Goal: Task Accomplishment & Management: Use online tool/utility

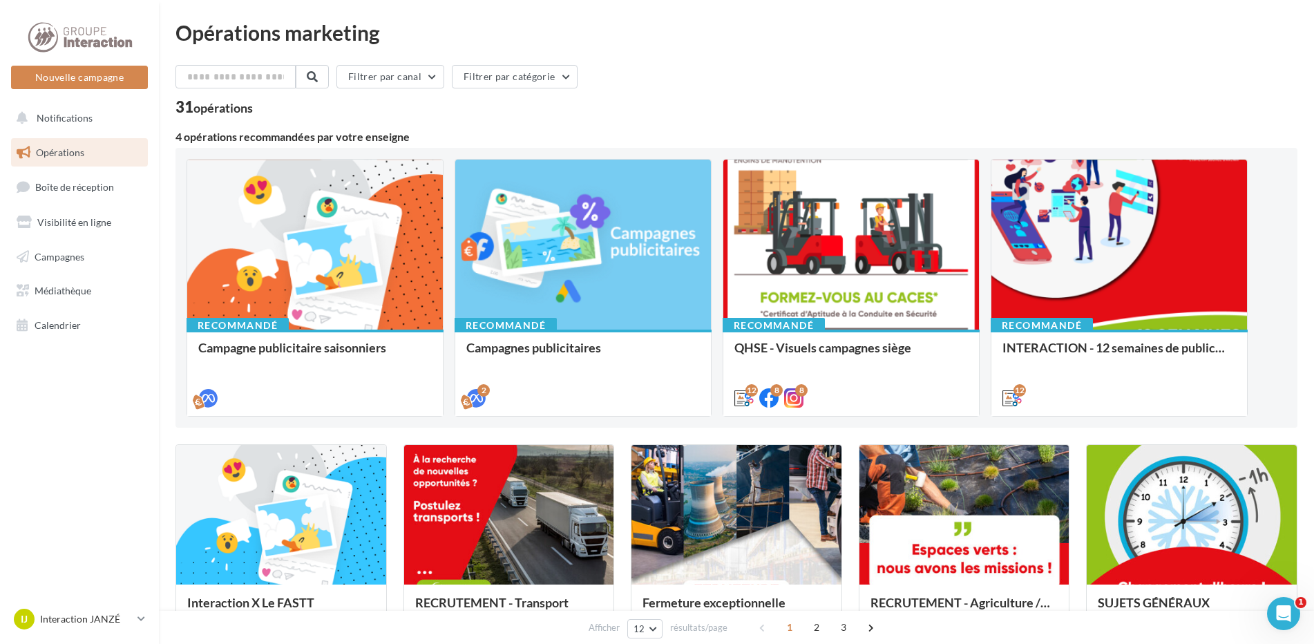
click at [1118, 155] on div "Recommandé Campagne publicitaire saisonniers Recommandé Campagnes publicitaires…" at bounding box center [737, 288] width 1122 height 280
click at [832, 68] on div "Filtrer par canal Filtrer par catégorie" at bounding box center [737, 79] width 1122 height 29
click at [1132, 58] on div "Opérations marketing Filtrer par canal Filtrer par catégorie 31 opérations 4 op…" at bounding box center [737, 613] width 1122 height 1182
click at [785, 79] on div "Filtrer par canal Filtrer par catégorie" at bounding box center [737, 79] width 1122 height 29
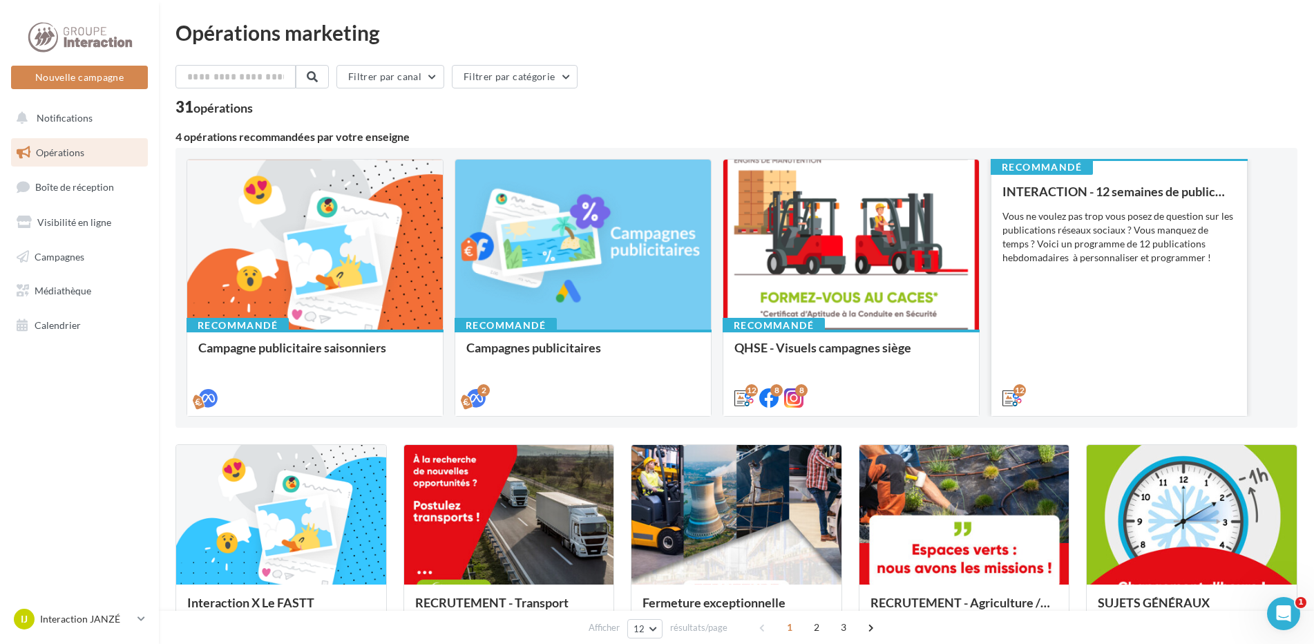
click at [1153, 302] on div "INTERACTION - 12 semaines de publication Vous ne voulez pas trop vous posez de …" at bounding box center [1120, 294] width 234 height 219
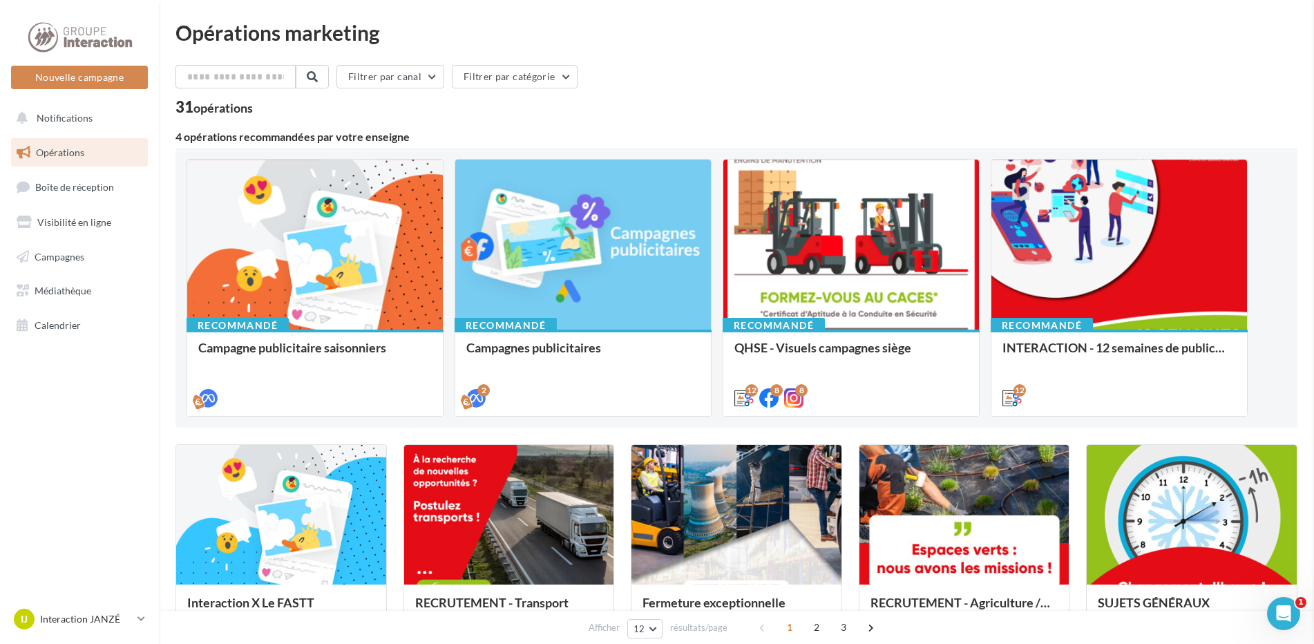
click at [2, 474] on nav "Nouvelle campagne Nouvelle campagne Notifications Opérations Boîte de réception…" at bounding box center [79, 322] width 159 height 644
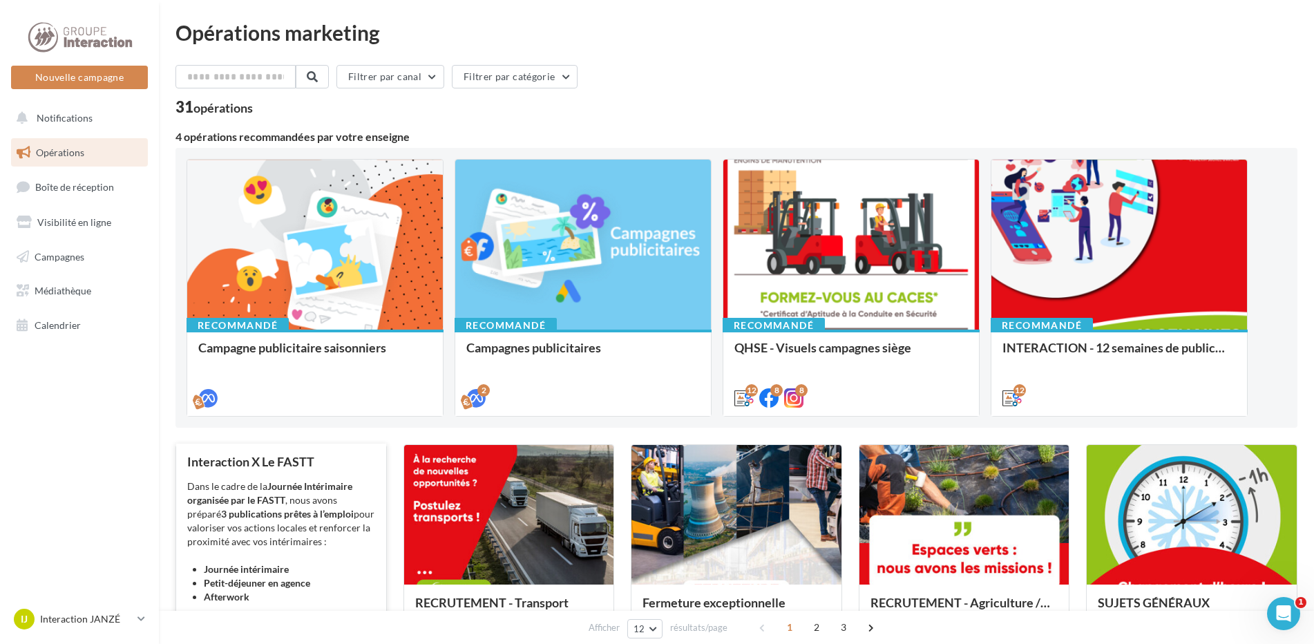
click at [328, 556] on div "Dans le cadre de la Journée Intérimaire organisée par le FASTT , nous avons pré…" at bounding box center [281, 549] width 188 height 138
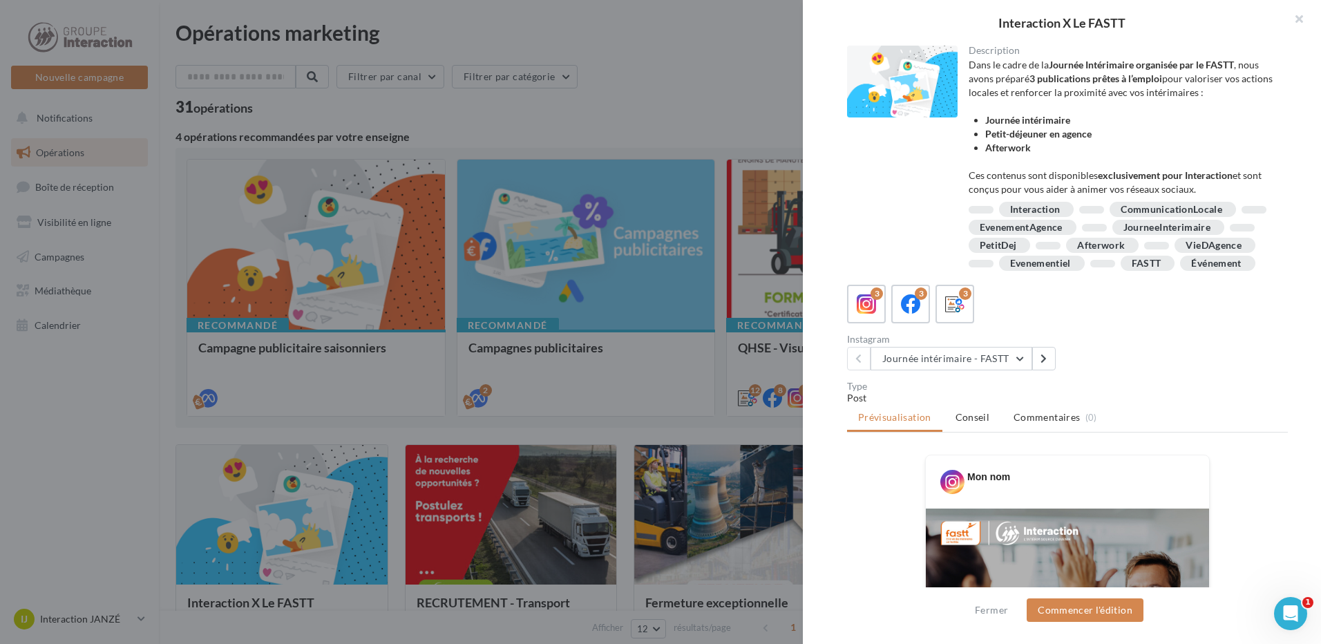
click at [1152, 370] on div "Instagram Journée intérimaire - FASTT Journée intérimaire - FASTT Petit déjeune…" at bounding box center [1073, 352] width 452 height 36
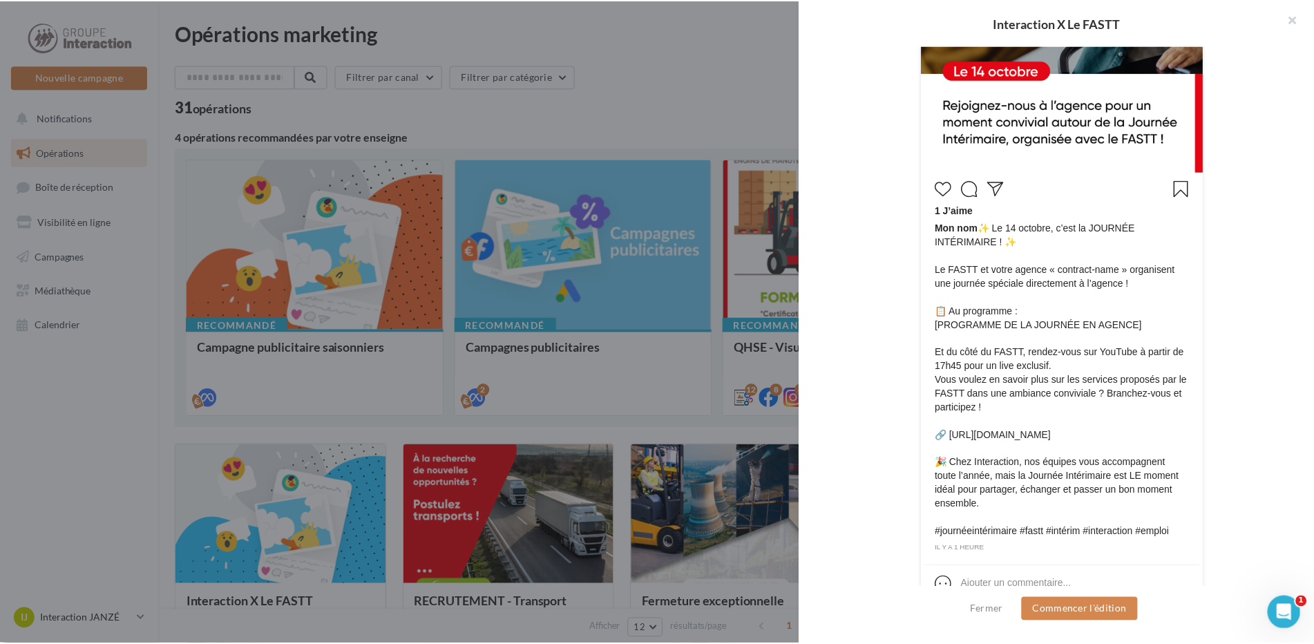
scroll to position [735, 0]
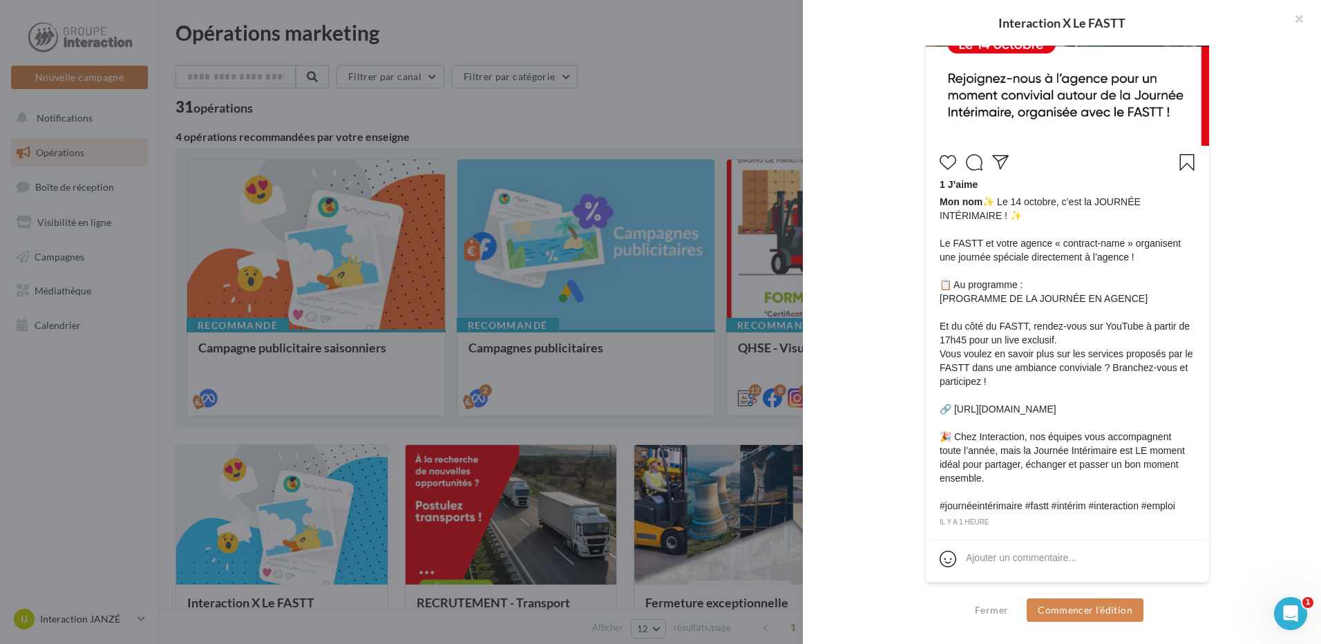
click at [1047, 339] on span "Mon nom ✨ Le 14 octobre, c’est la JOURNÉE INTÉRIMAIRE ! ✨ Le FASTT et votre age…" at bounding box center [1068, 354] width 256 height 318
click at [682, 113] on div at bounding box center [660, 322] width 1321 height 644
